Goal: Task Accomplishment & Management: Manage account settings

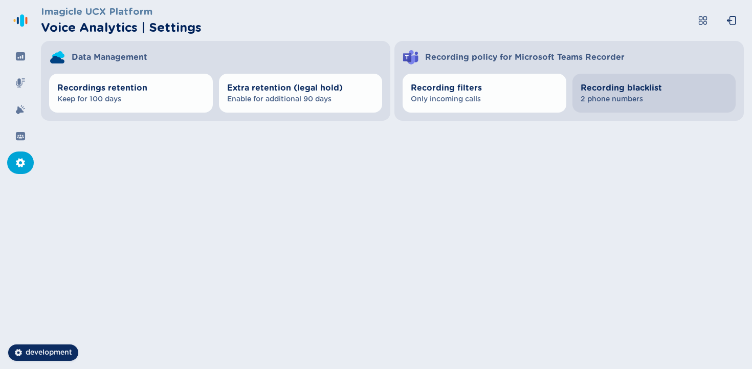
click at [637, 88] on span "Recording blacklist" at bounding box center [654, 88] width 147 height 12
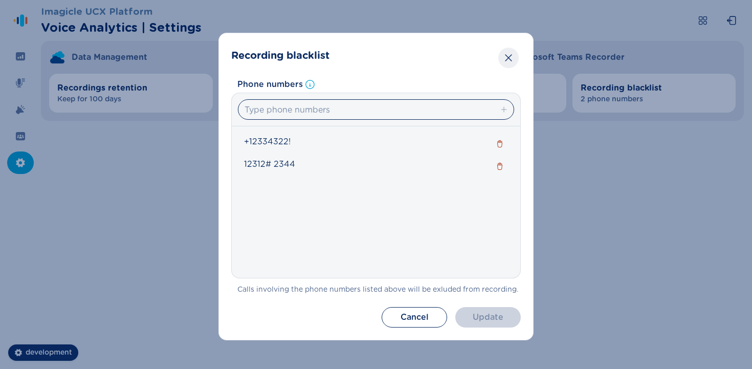
click at [511, 57] on icon "Close" at bounding box center [509, 58] width 10 height 10
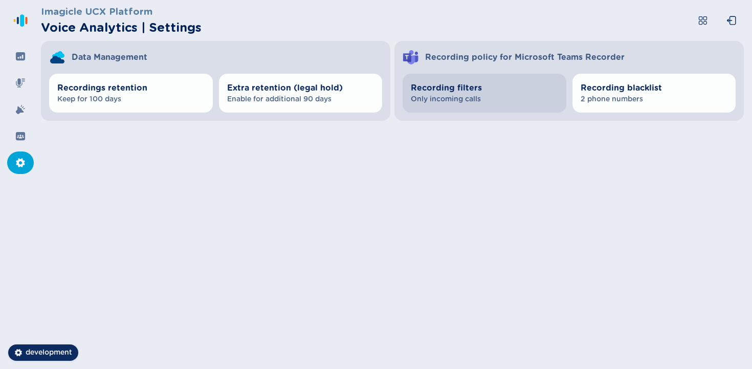
click at [517, 105] on button "Recording filters Only incoming calls" at bounding box center [485, 93] width 164 height 39
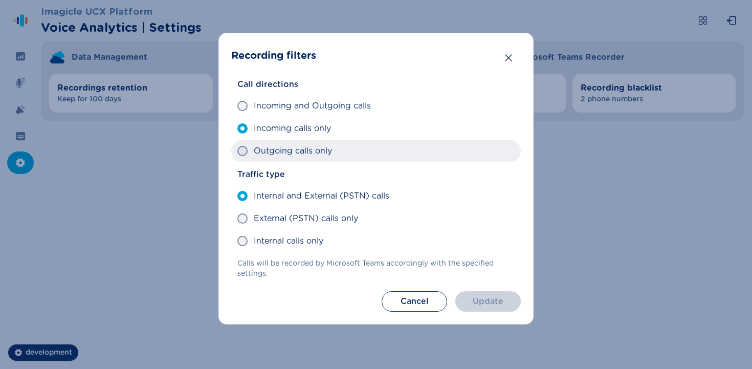
click at [388, 153] on label "Outgoing calls only" at bounding box center [376, 151] width 290 height 23
click at [237, 151] on input "Outgoing calls only" at bounding box center [237, 151] width 1 height 1
radio input "true"
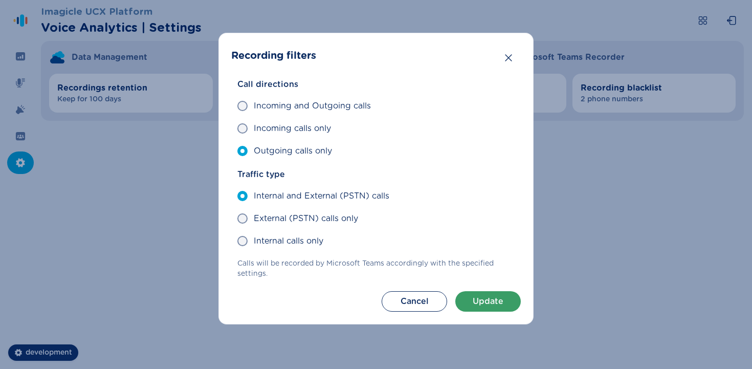
click at [475, 289] on section "Recording filters Call directions Incoming and Outgoing calls Incoming calls on…" at bounding box center [376, 179] width 315 height 292
click at [478, 297] on button "Update" at bounding box center [489, 301] width 66 height 20
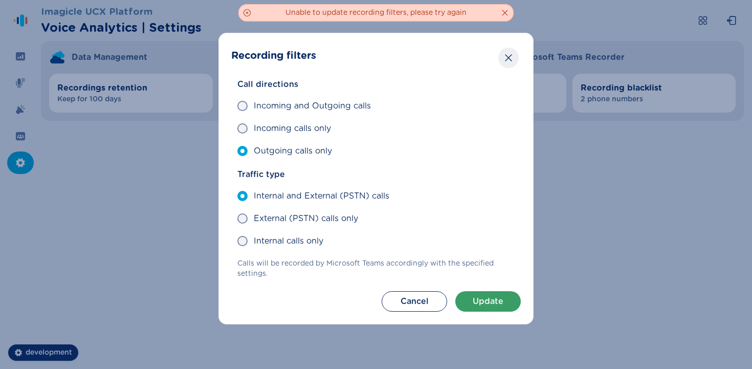
click at [511, 62] on icon "Close" at bounding box center [509, 58] width 10 height 10
